Goal: Find specific page/section: Find specific page/section

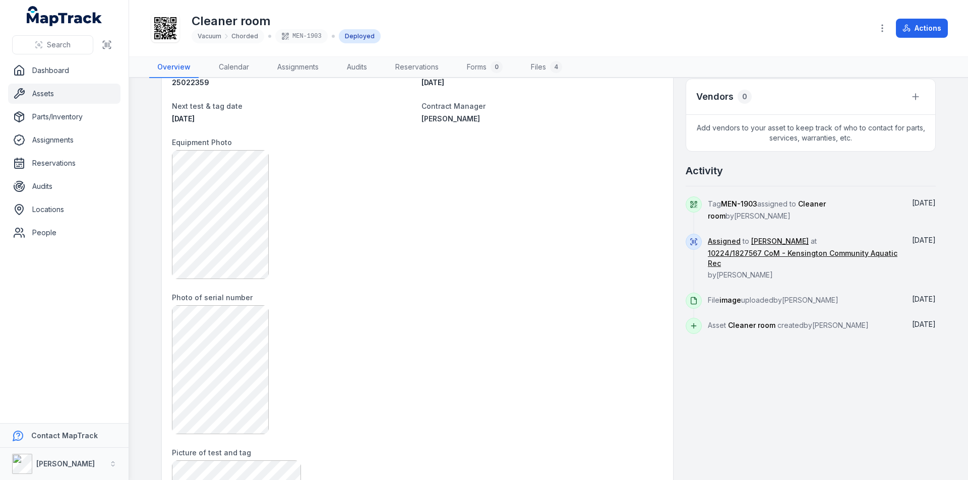
scroll to position [369, 0]
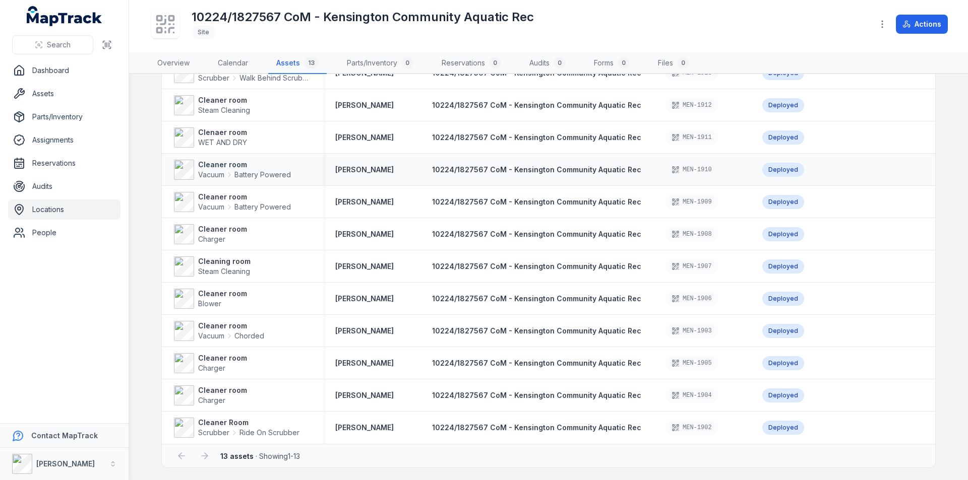
scroll to position [114, 0]
click at [511, 354] on div "10224/1827567 CoM - Kensington Community Aquatic Rec" at bounding box center [536, 363] width 233 height 18
click at [235, 356] on strong "Cleaner room" at bounding box center [222, 358] width 49 height 10
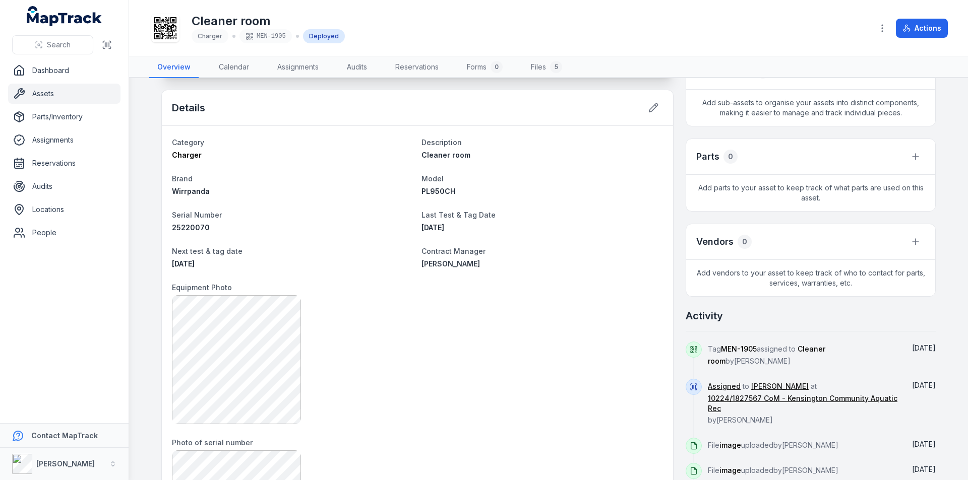
scroll to position [269, 0]
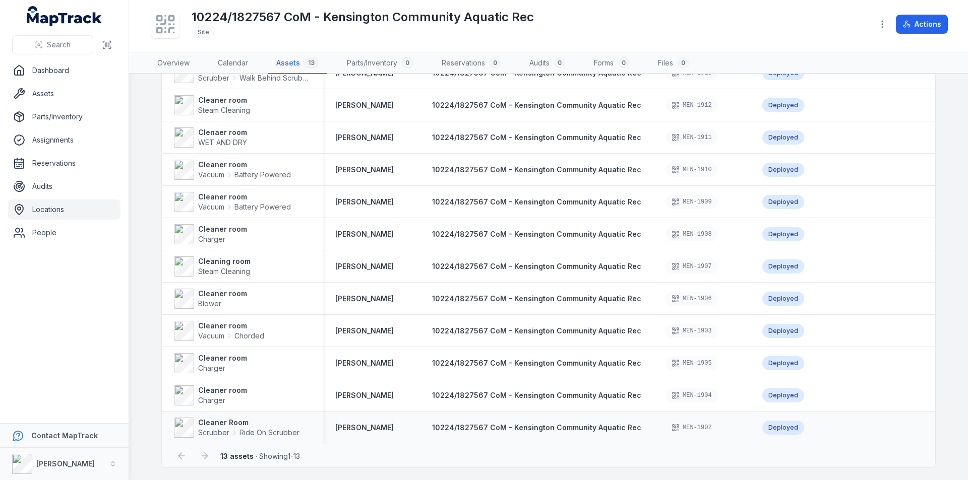
scroll to position [114, 0]
click at [250, 322] on strong "Cleaner room" at bounding box center [231, 326] width 66 height 10
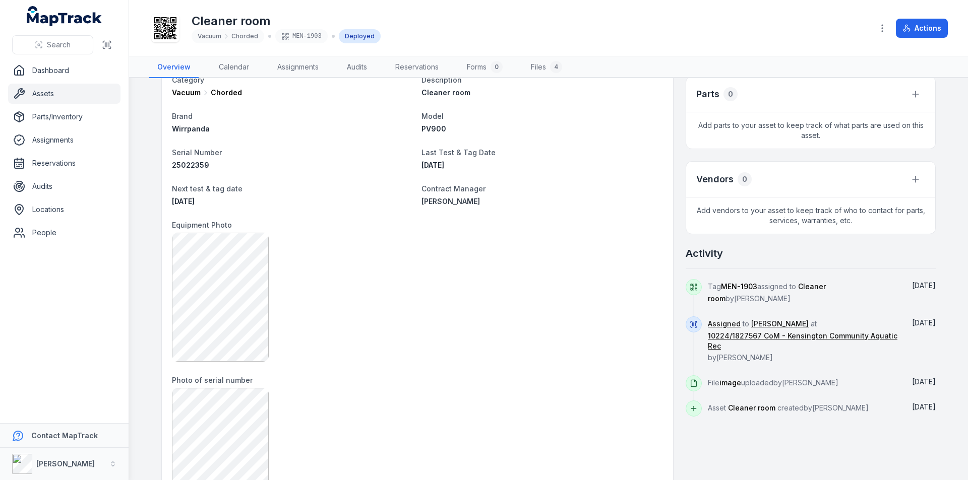
scroll to position [302, 0]
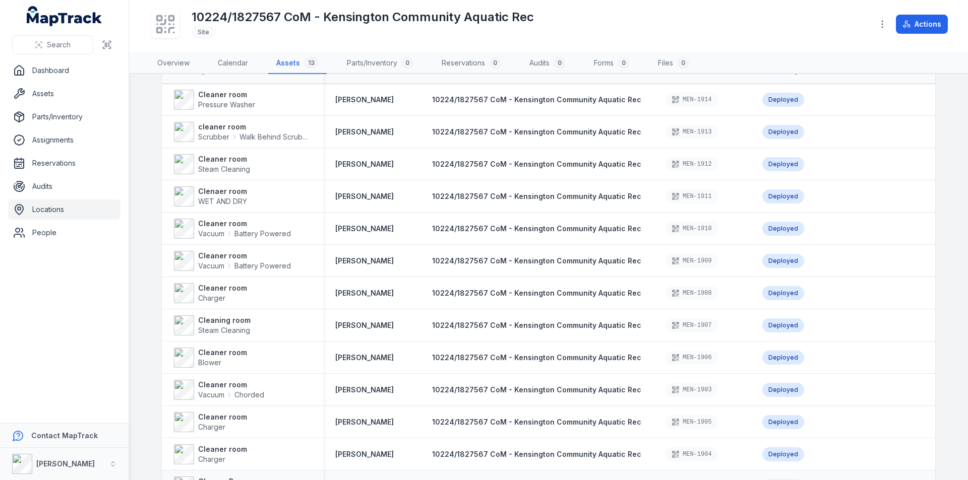
scroll to position [114, 0]
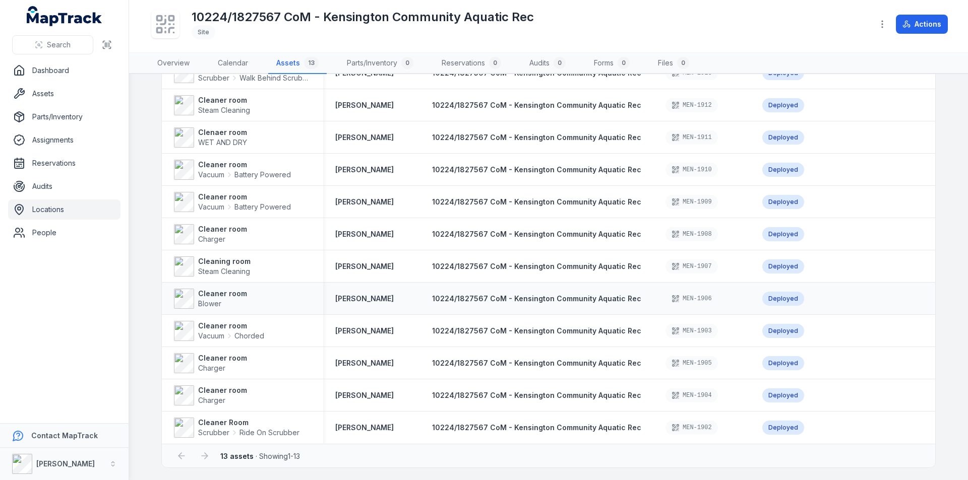
click at [242, 289] on div "Cleaner room Blower" at bounding box center [242, 299] width 137 height 20
click at [235, 291] on strong "Cleaner room" at bounding box center [222, 294] width 49 height 10
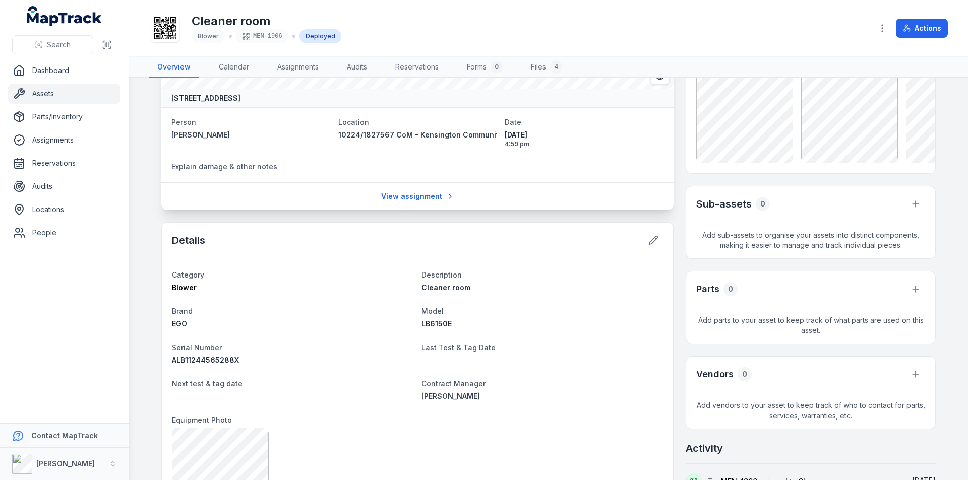
scroll to position [101, 0]
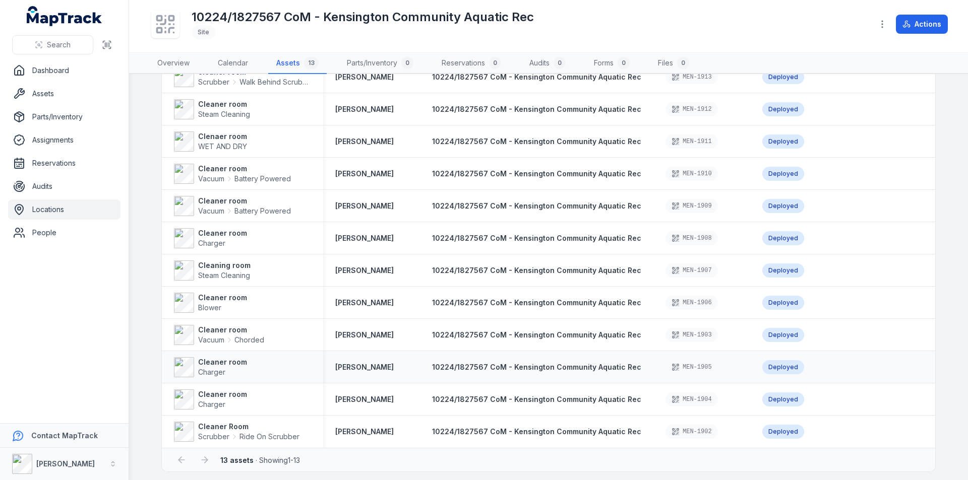
scroll to position [114, 0]
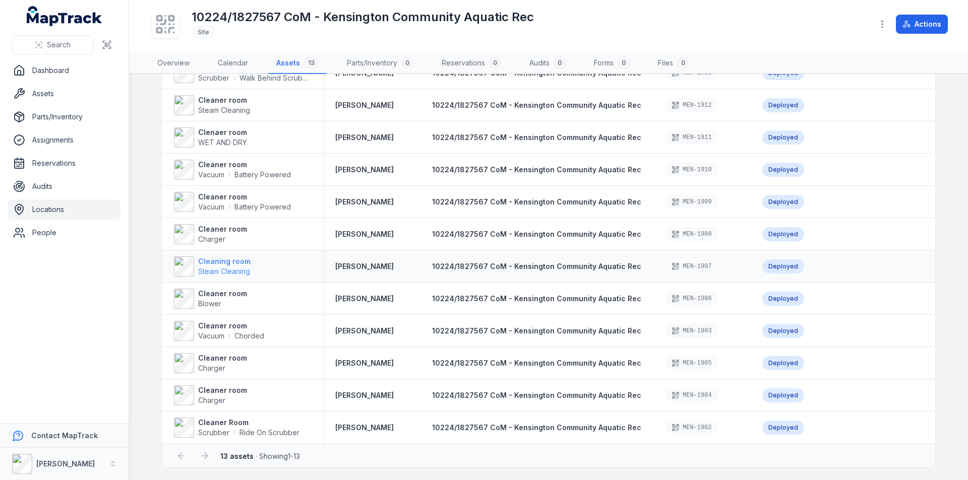
click at [246, 257] on strong "Cleaning room" at bounding box center [224, 262] width 52 height 10
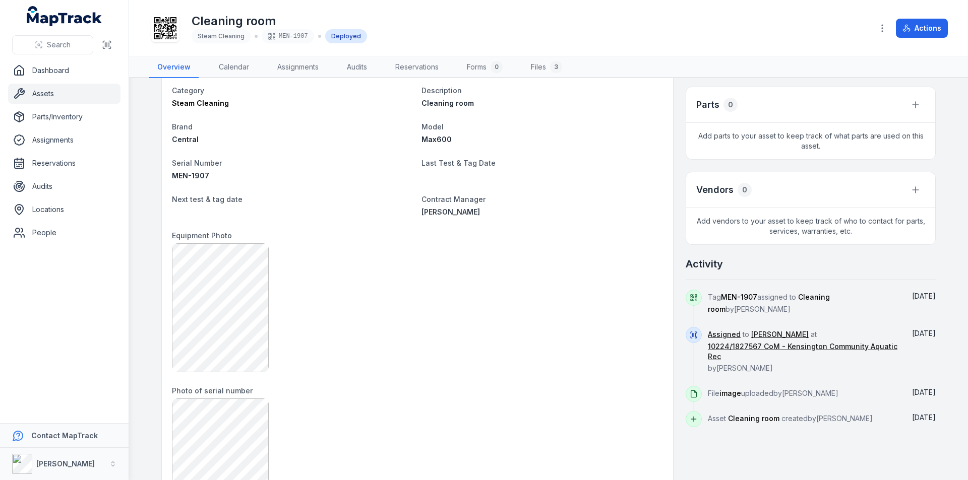
scroll to position [302, 0]
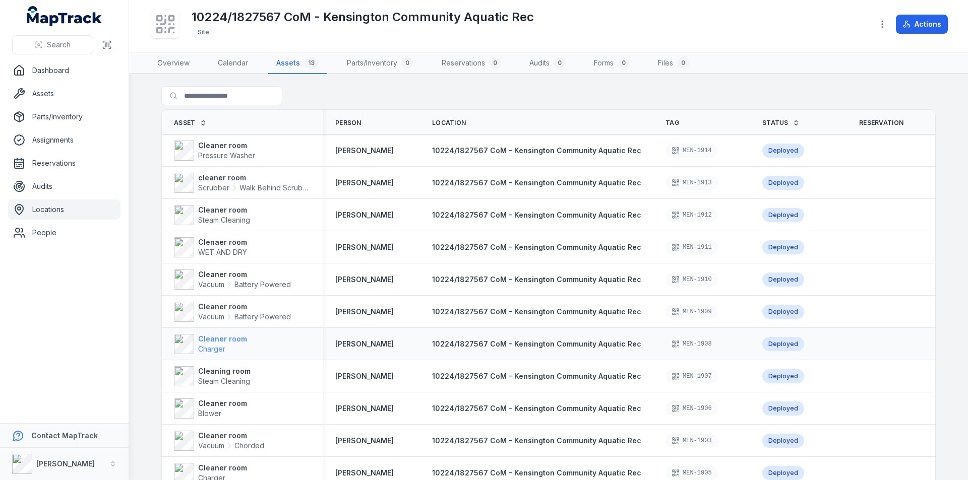
click at [231, 342] on strong "Cleaner room" at bounding box center [222, 339] width 49 height 10
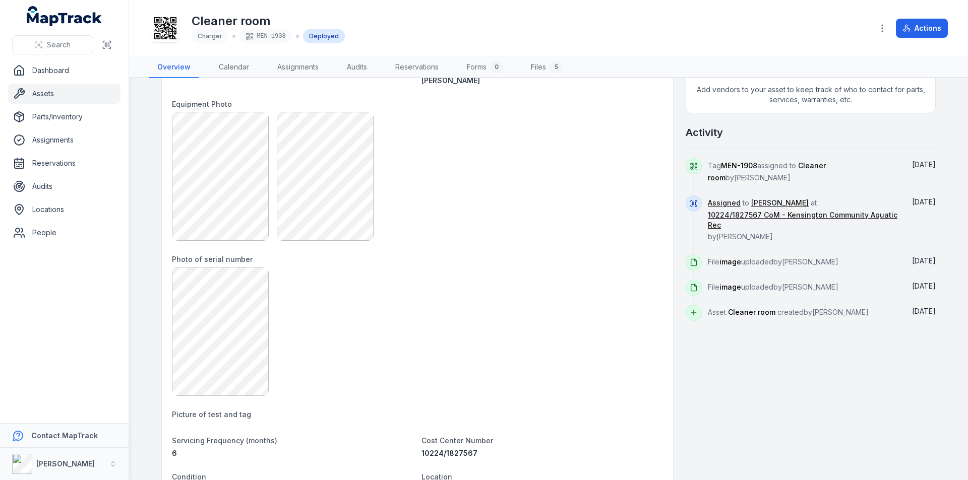
scroll to position [403, 0]
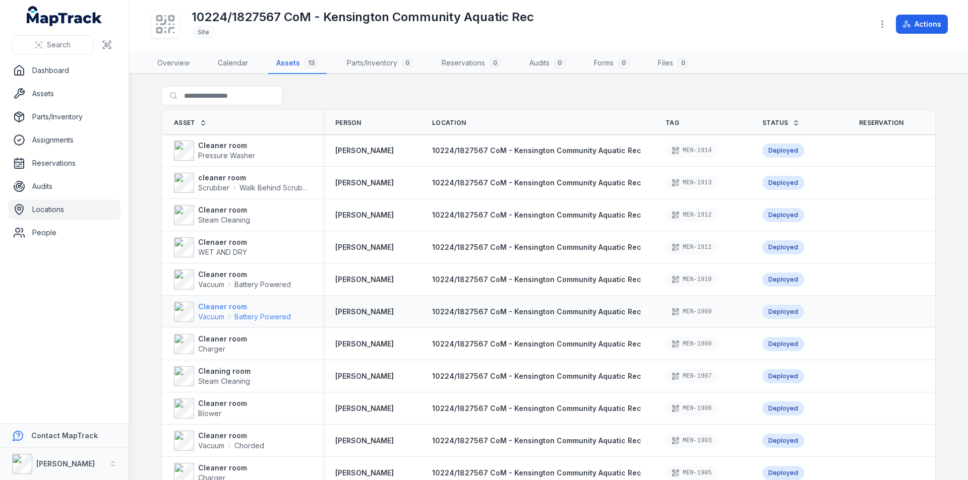
click at [240, 305] on strong "Cleaner room" at bounding box center [244, 307] width 93 height 10
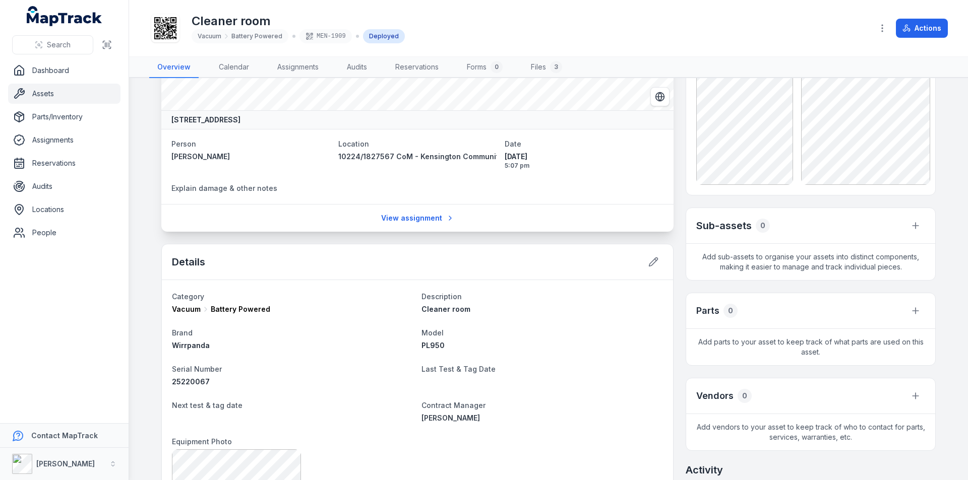
scroll to position [101, 0]
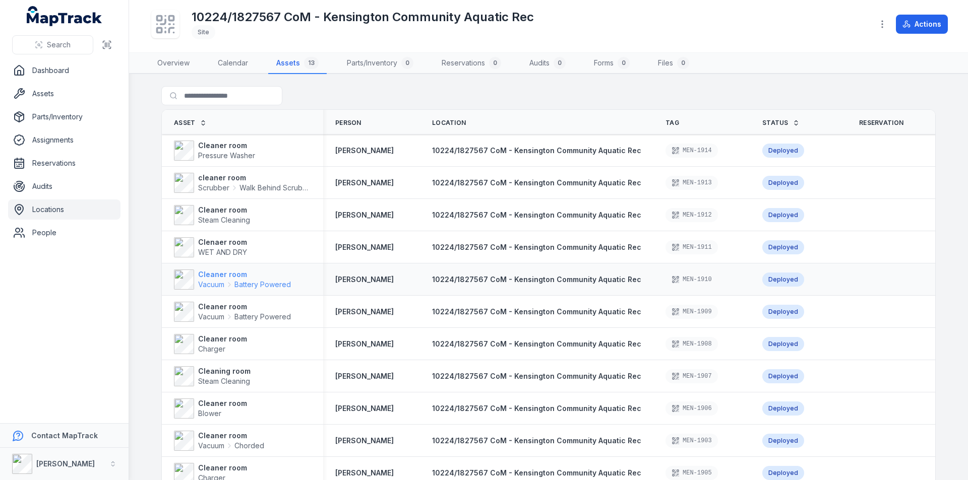
click at [242, 274] on strong "Cleaner room" at bounding box center [244, 275] width 93 height 10
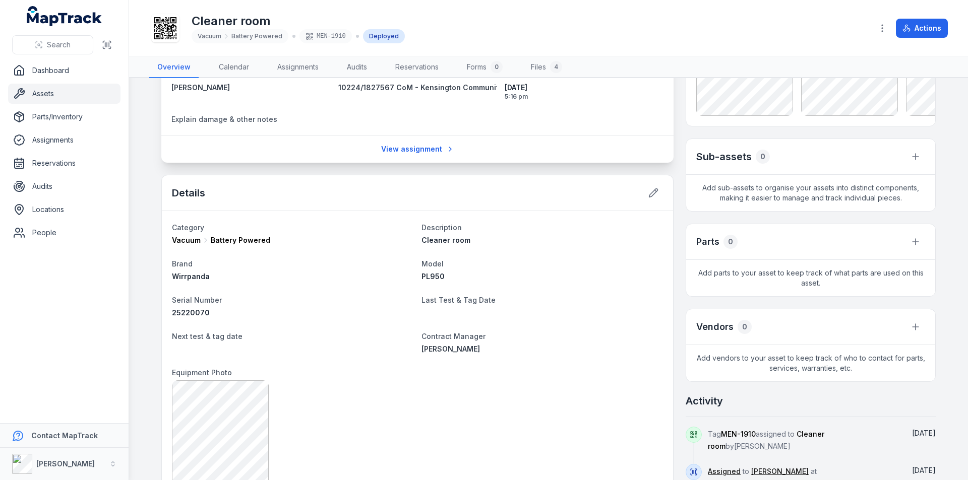
scroll to position [168, 0]
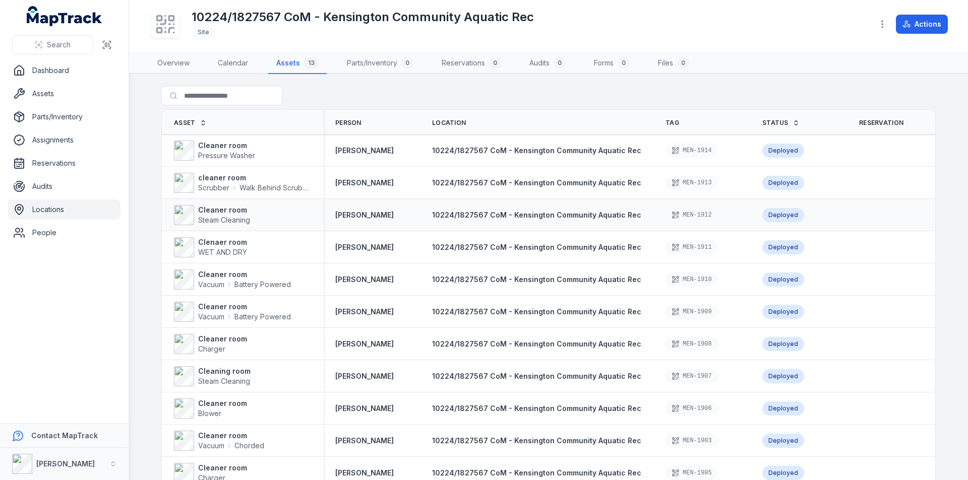
click at [249, 213] on div "Cleaner room Steam Cleaning" at bounding box center [242, 215] width 137 height 20
click at [241, 211] on strong "Cleaner room" at bounding box center [224, 210] width 52 height 10
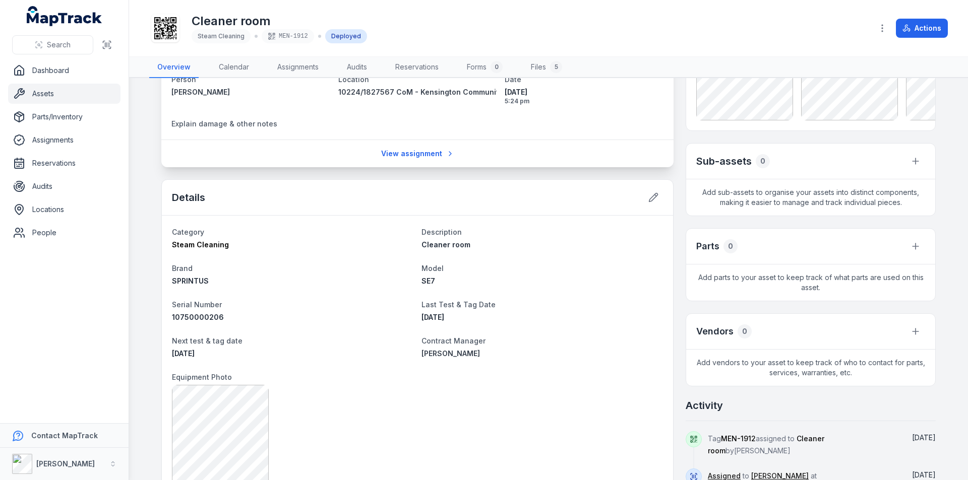
scroll to position [67, 0]
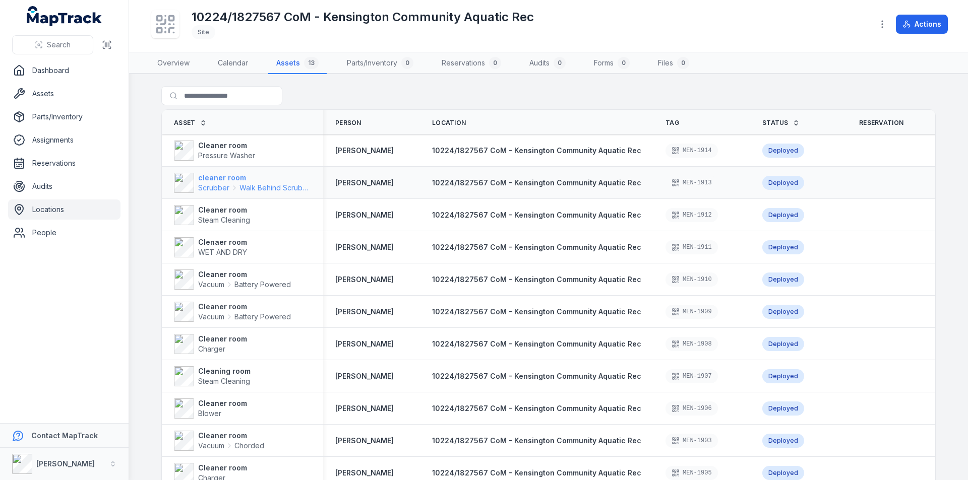
click at [247, 177] on strong "cleaner room" at bounding box center [254, 178] width 113 height 10
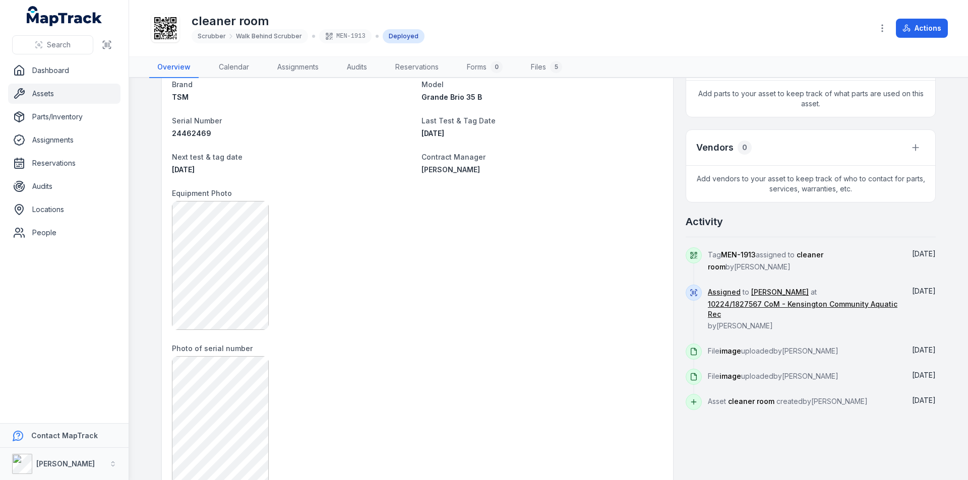
scroll to position [336, 0]
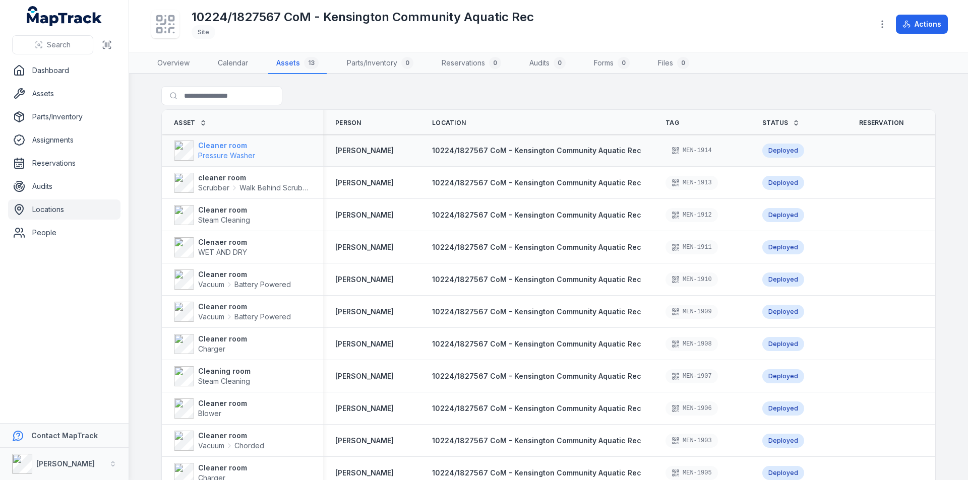
click at [250, 145] on strong "Cleaner room" at bounding box center [226, 146] width 57 height 10
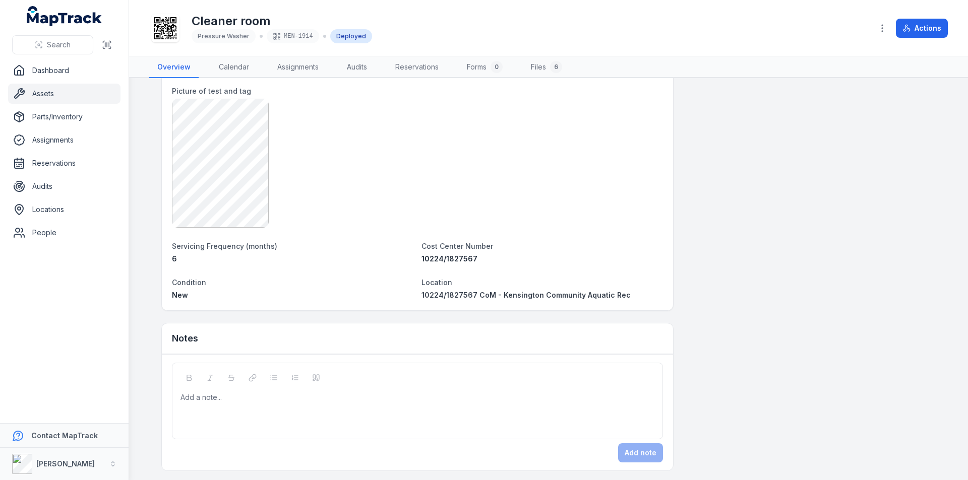
scroll to position [745, 0]
